Goal: Task Accomplishment & Management: Use online tool/utility

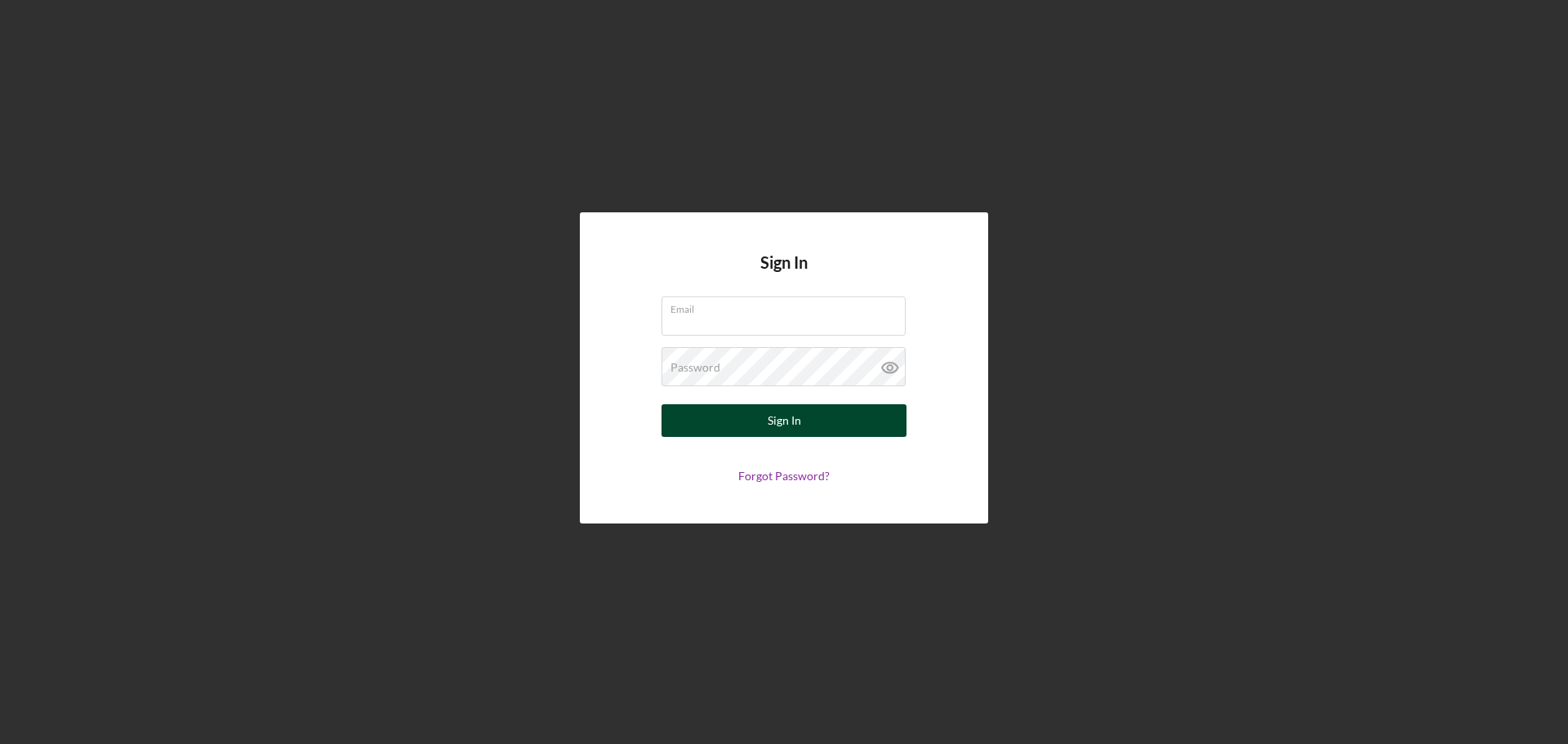
type input "[PERSON_NAME][EMAIL_ADDRESS][DOMAIN_NAME]"
click at [813, 416] on button "Sign In" at bounding box center [784, 420] width 245 height 33
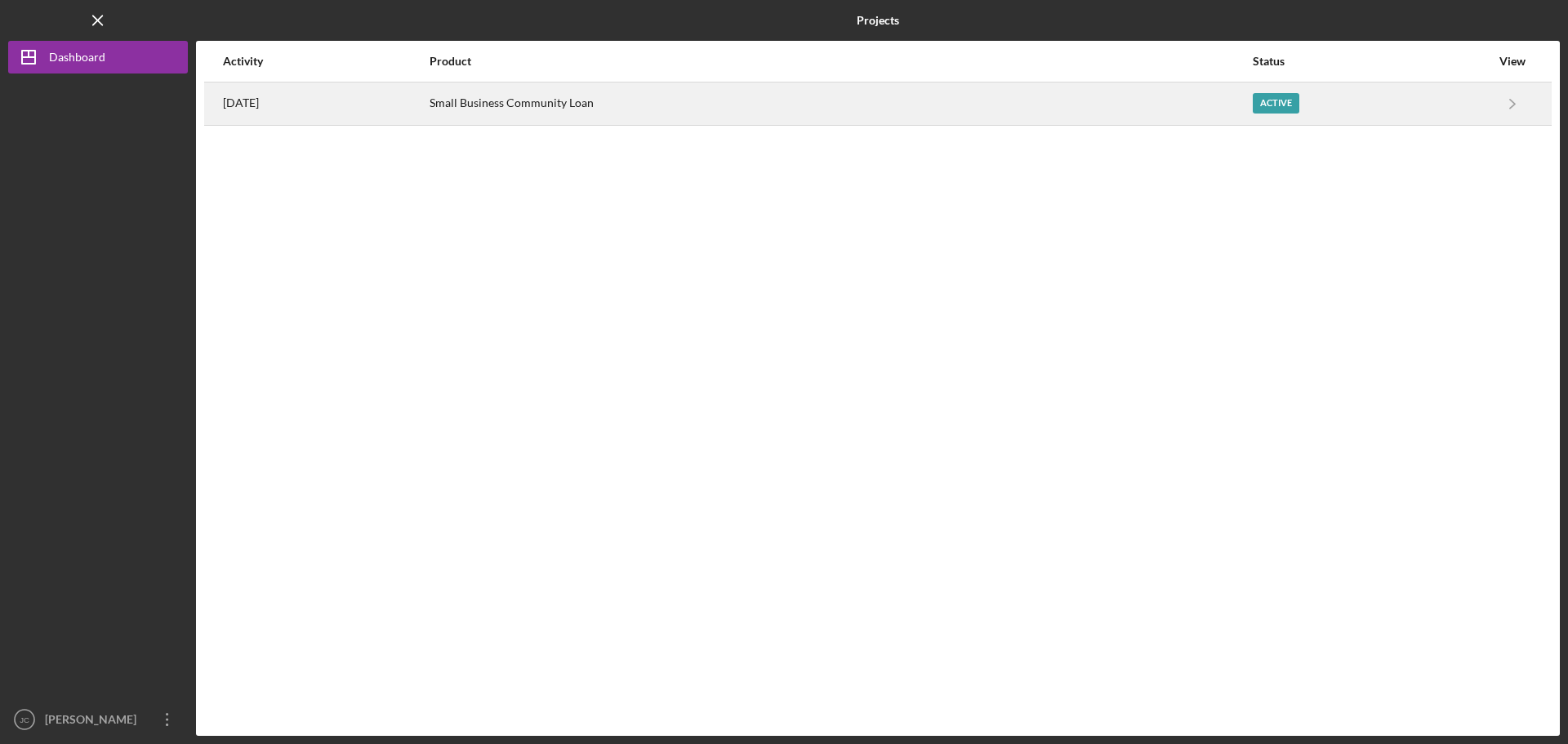
click at [1273, 107] on div "Active" at bounding box center [1276, 103] width 46 height 21
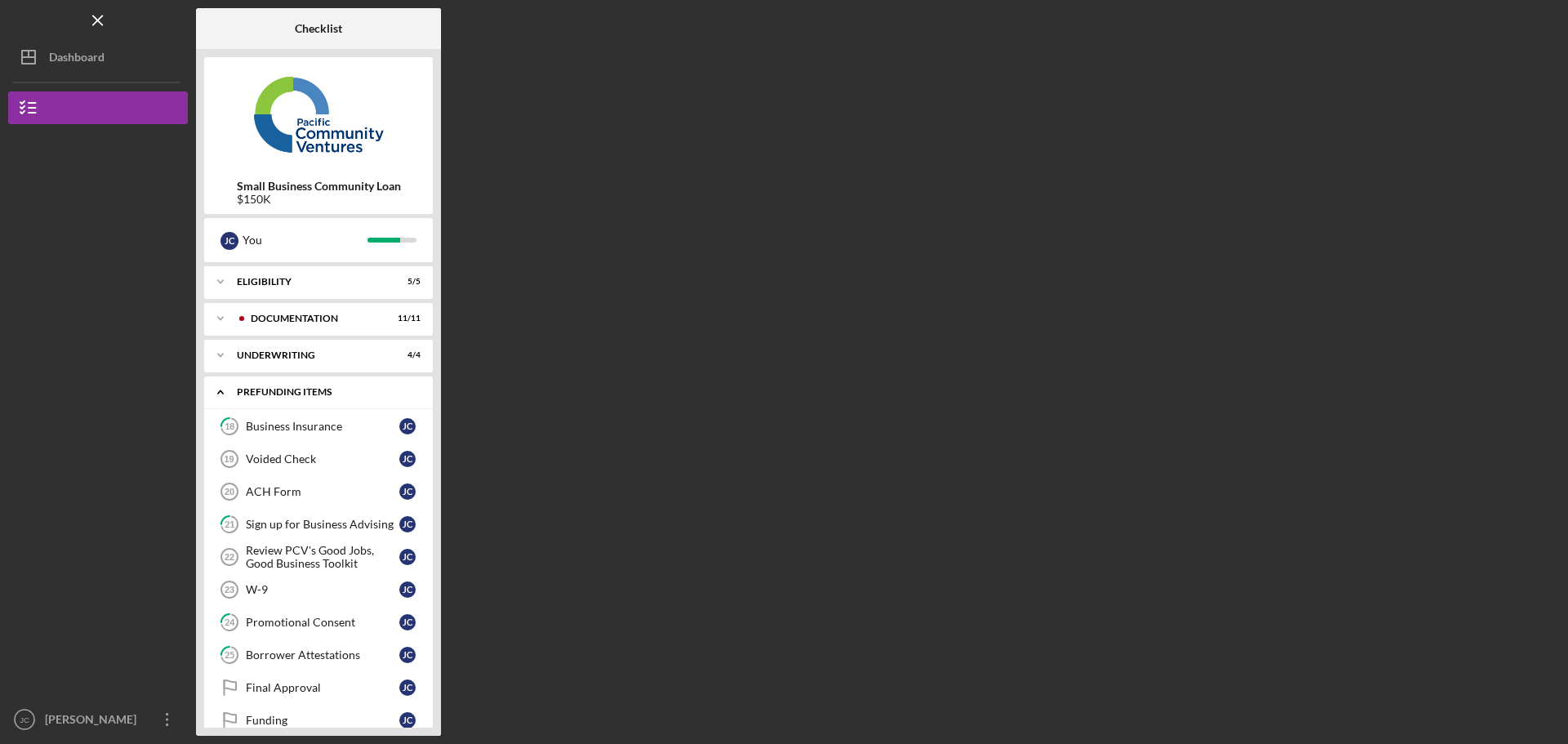
scroll to position [25, 0]
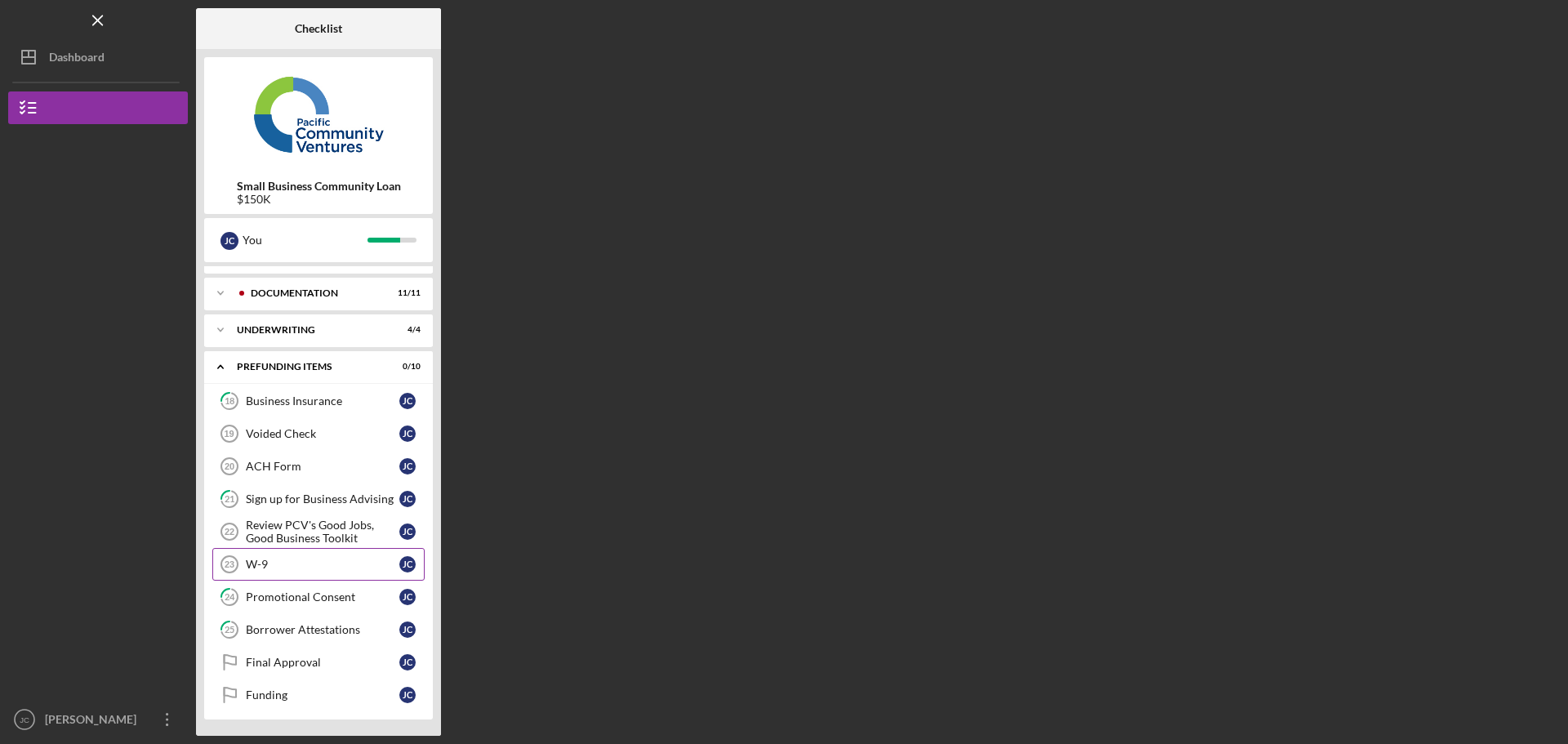
click at [258, 570] on div "W-9" at bounding box center [322, 564] width 154 height 13
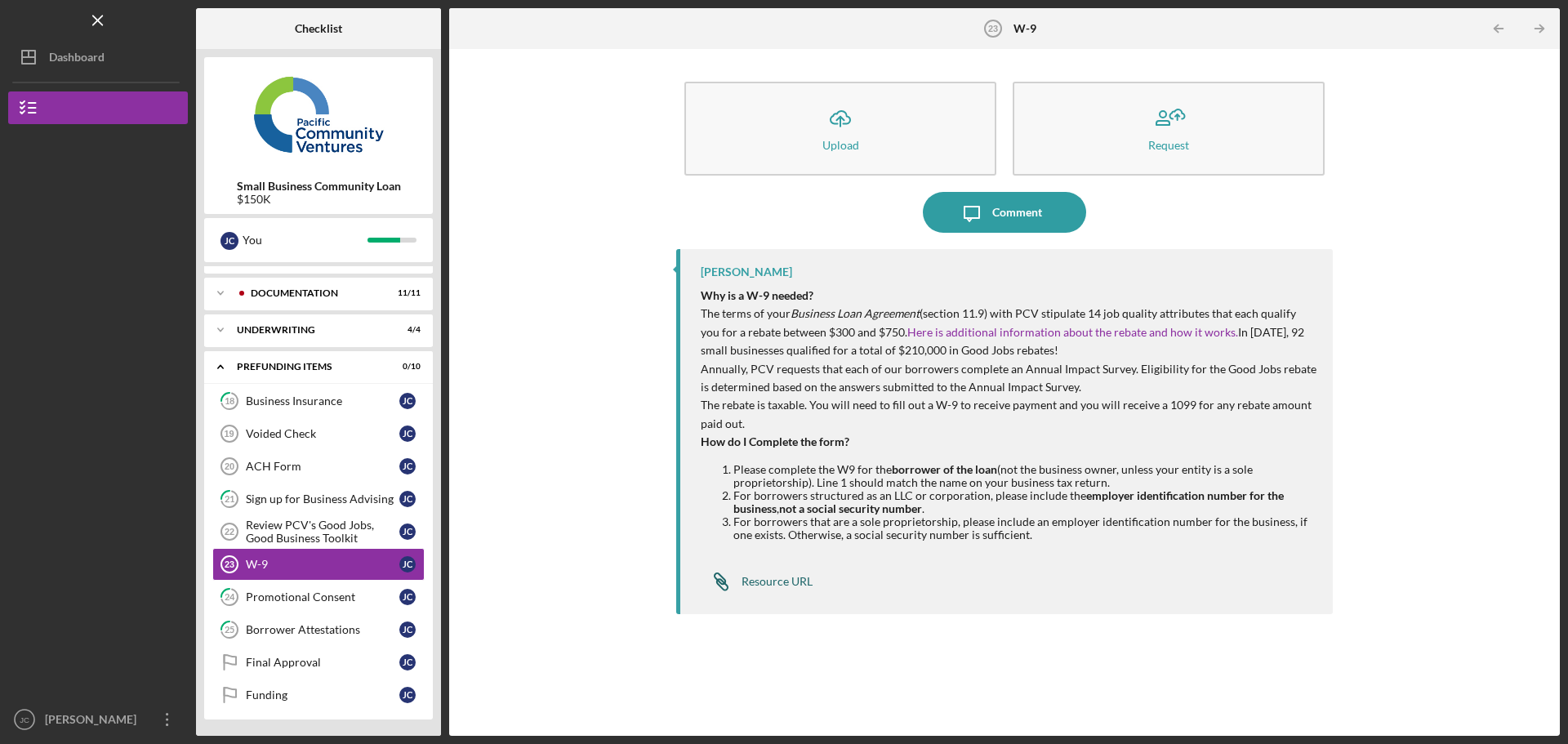
click at [777, 585] on div "Resource URL" at bounding box center [777, 581] width 71 height 13
